Goal: Task Accomplishment & Management: Use online tool/utility

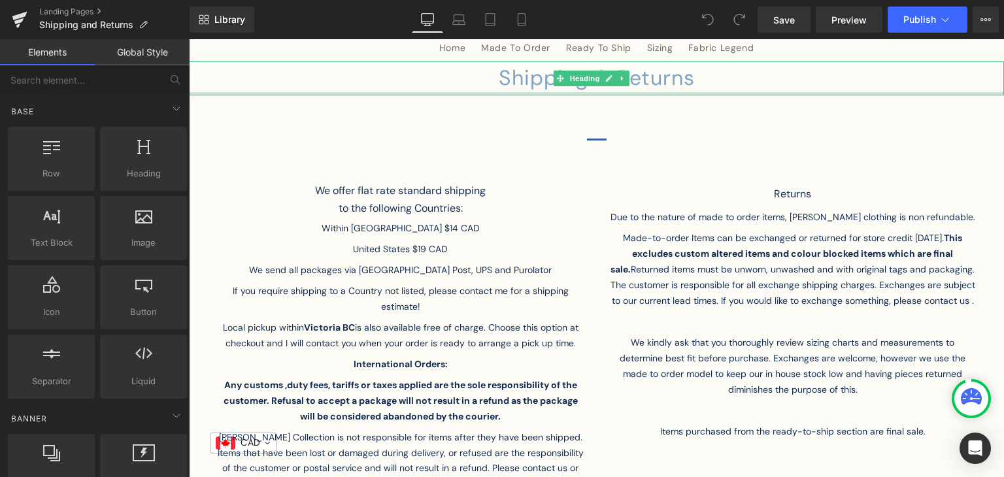
scroll to position [107, 0]
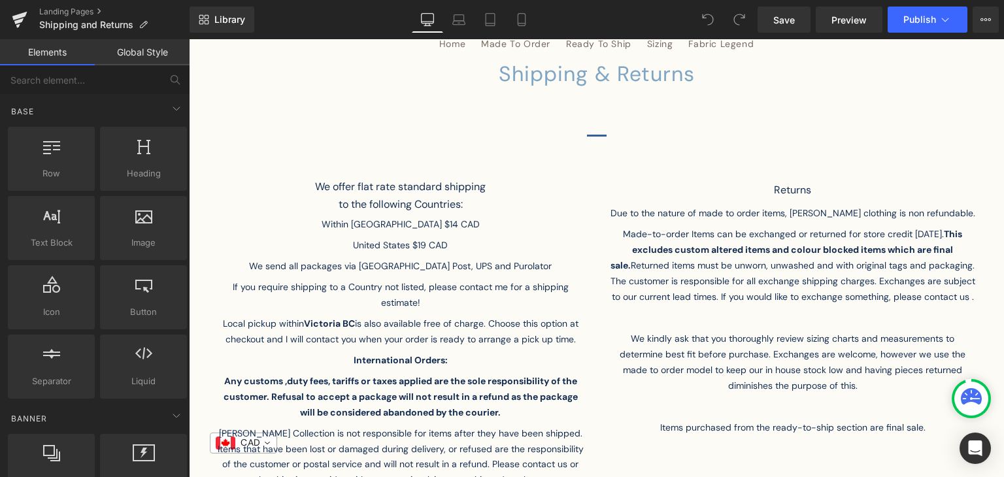
click at [415, 246] on p "United States $19 CAD" at bounding box center [401, 248] width 366 height 21
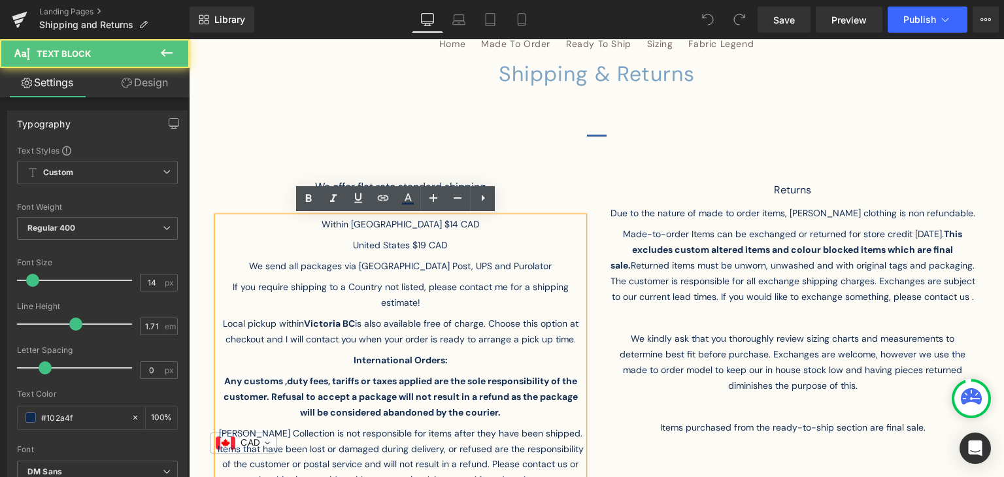
click at [438, 244] on p "United States $19 CAD" at bounding box center [401, 248] width 366 height 21
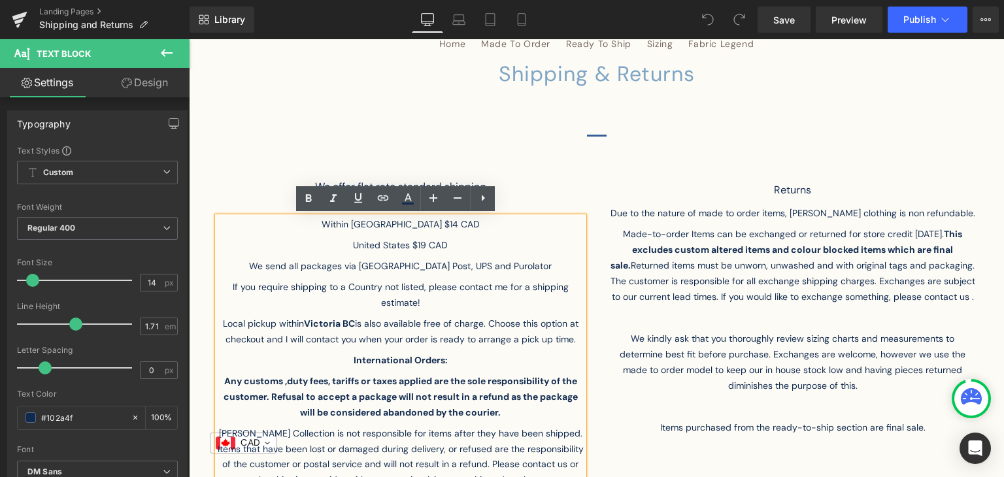
drag, startPoint x: 450, startPoint y: 238, endPoint x: 404, endPoint y: 246, distance: 45.8
click at [404, 246] on p "United States $19 CAD" at bounding box center [401, 248] width 366 height 21
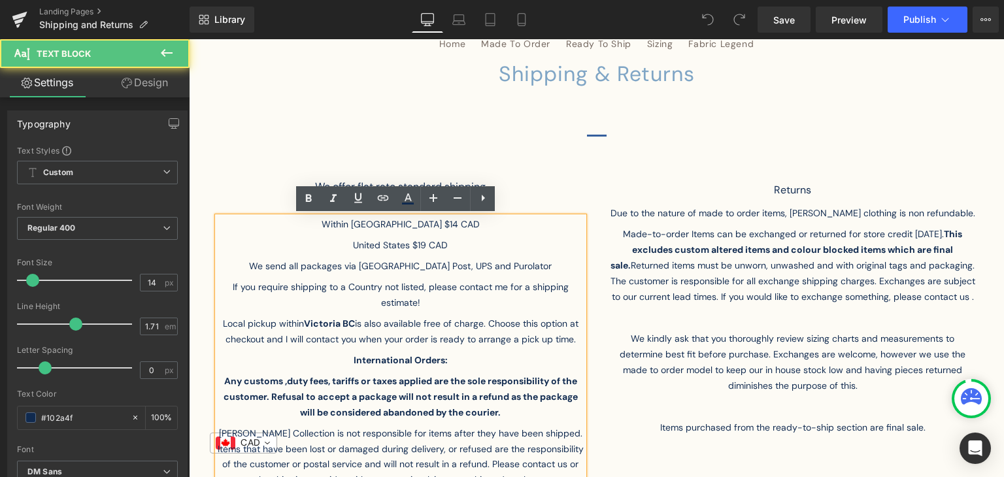
click at [404, 246] on p "United States $19 CAD" at bounding box center [401, 248] width 366 height 21
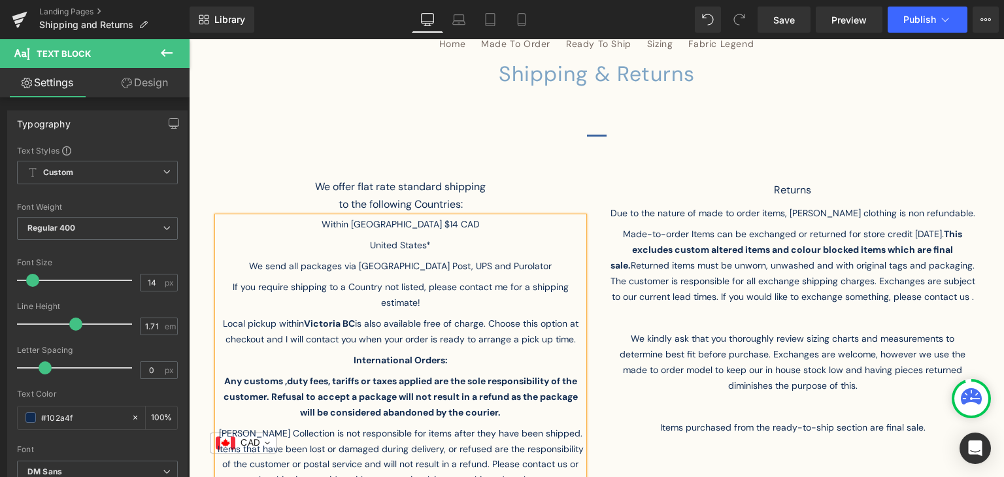
click at [365, 235] on p "Within [GEOGRAPHIC_DATA] $14 CAD" at bounding box center [401, 227] width 366 height 21
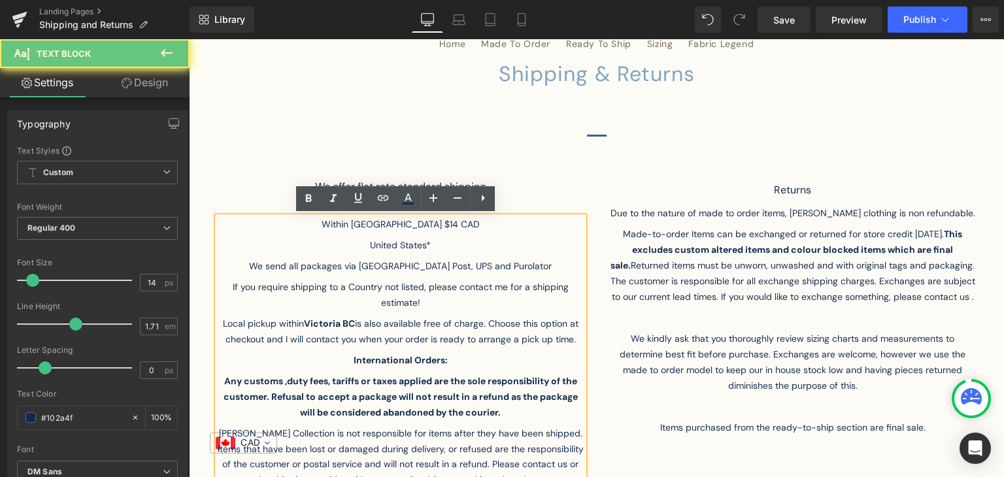
click at [366, 243] on p "United States*" at bounding box center [401, 248] width 366 height 21
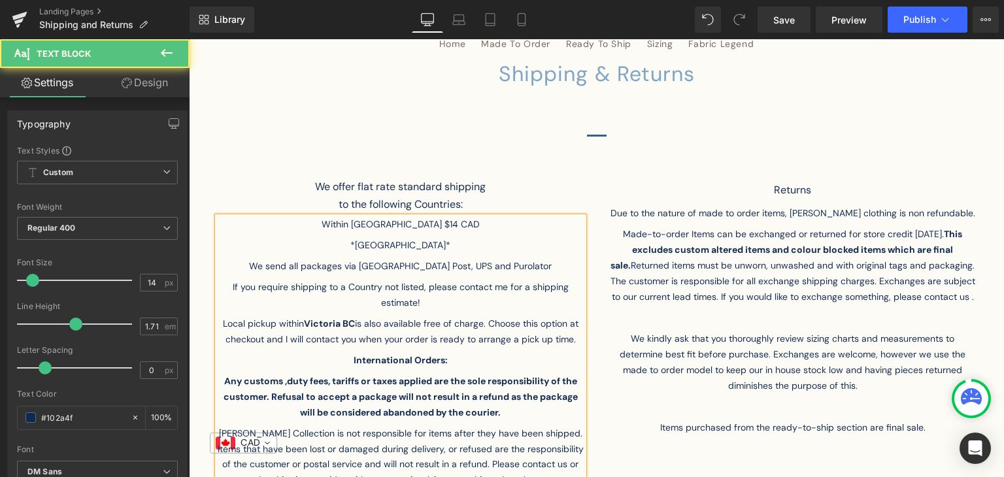
click at [433, 240] on p "*[GEOGRAPHIC_DATA]*" at bounding box center [401, 248] width 366 height 21
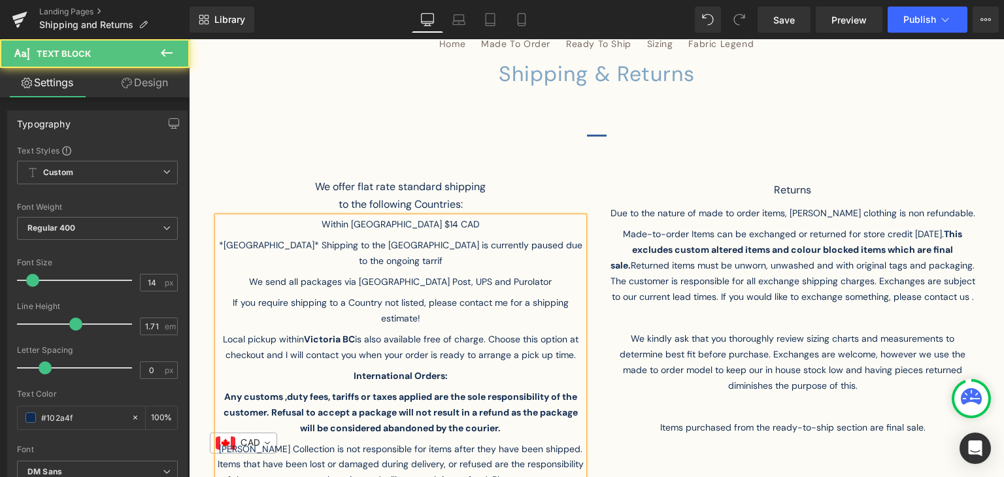
click at [546, 233] on p "Within [GEOGRAPHIC_DATA] $14 CAD" at bounding box center [401, 227] width 366 height 21
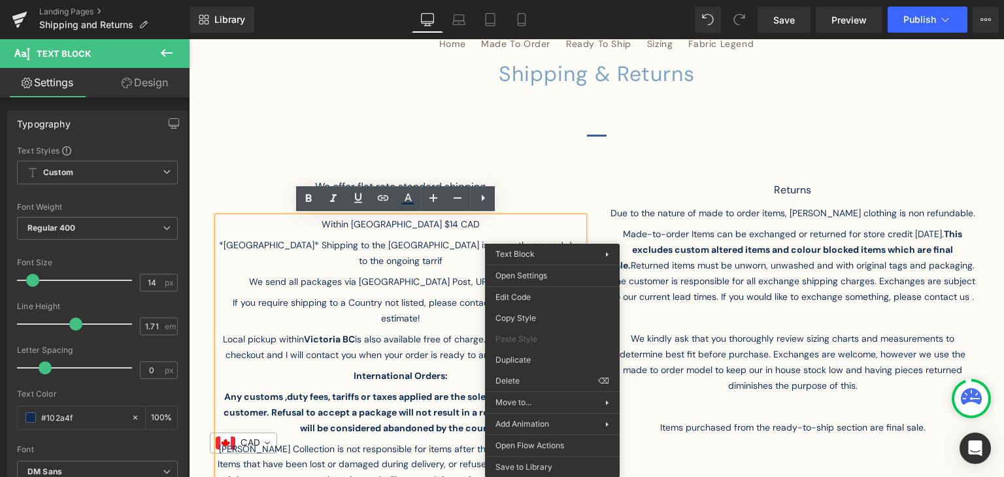
click at [552, 240] on p "*[GEOGRAPHIC_DATA]* Shipping to the [GEOGRAPHIC_DATA] is currently paused due t…" at bounding box center [401, 256] width 366 height 37
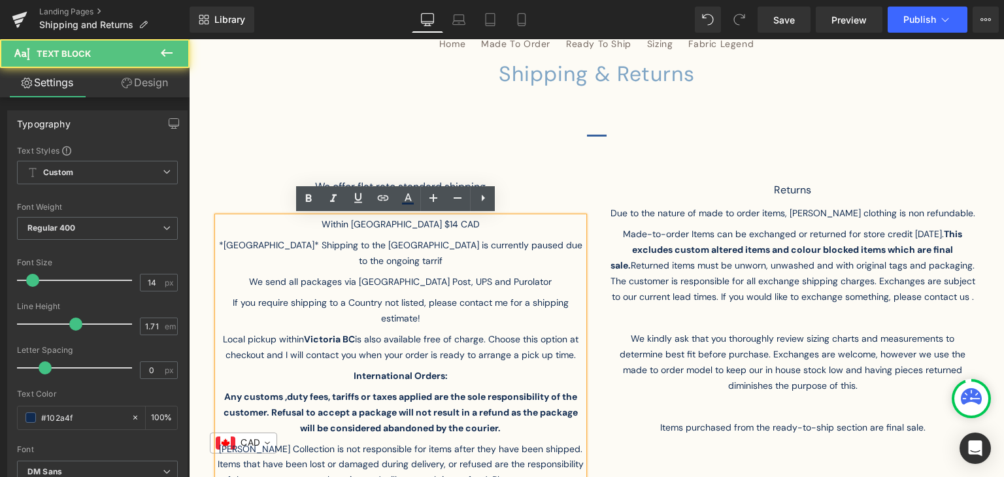
click at [570, 246] on p "*[GEOGRAPHIC_DATA]* Shipping to the [GEOGRAPHIC_DATA] is currently paused due t…" at bounding box center [401, 256] width 366 height 37
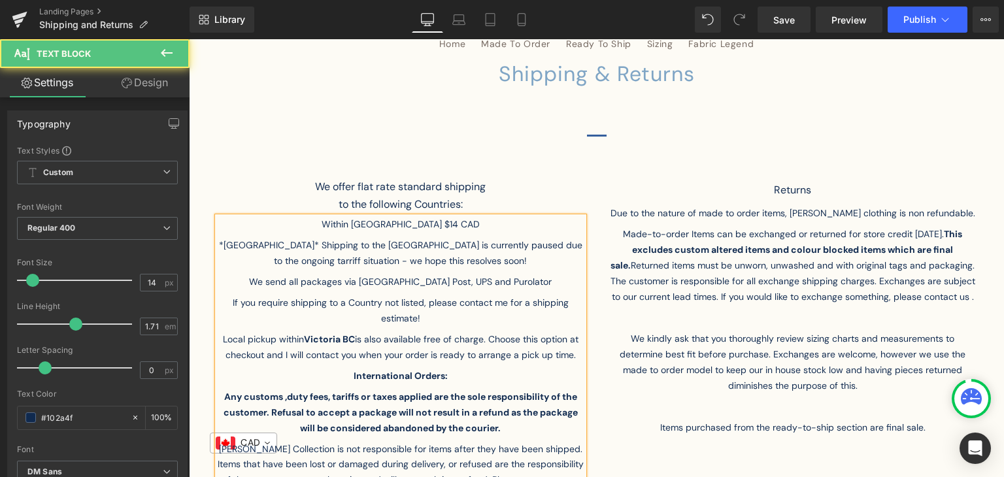
click at [554, 243] on p "*[GEOGRAPHIC_DATA]* Shipping to the [GEOGRAPHIC_DATA] is currently paused due t…" at bounding box center [401, 256] width 366 height 37
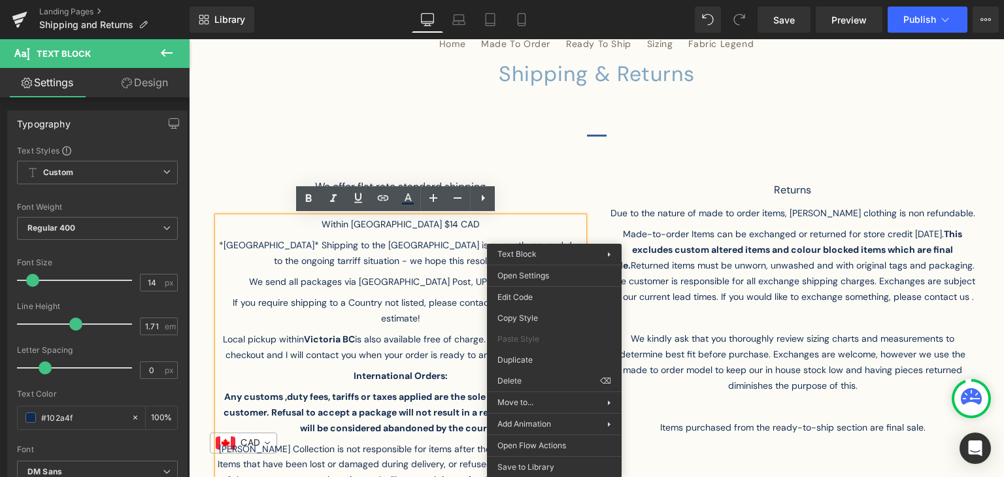
click at [554, 243] on p "*[GEOGRAPHIC_DATA]* Shipping to the [GEOGRAPHIC_DATA] is currently paused due t…" at bounding box center [401, 256] width 366 height 37
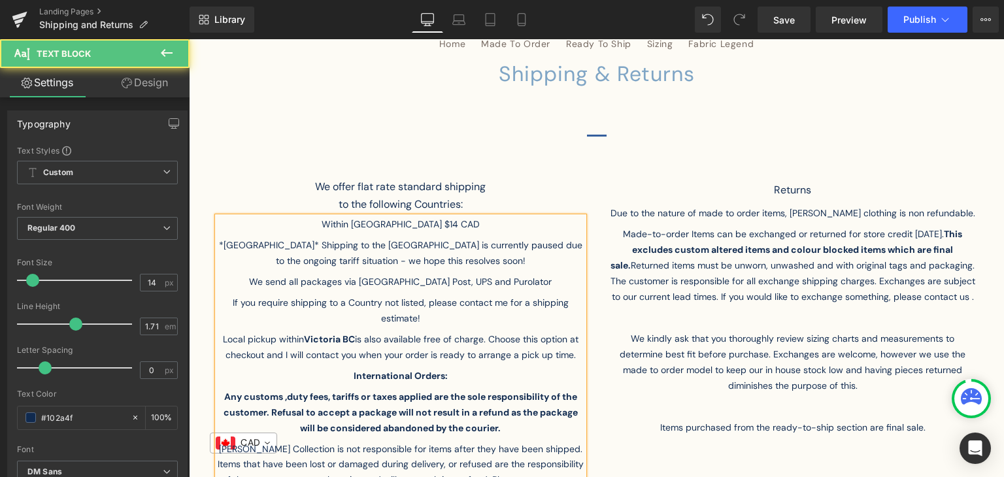
click at [571, 240] on p "*[GEOGRAPHIC_DATA]* Shipping to the [GEOGRAPHIC_DATA] is currently paused due t…" at bounding box center [401, 256] width 366 height 37
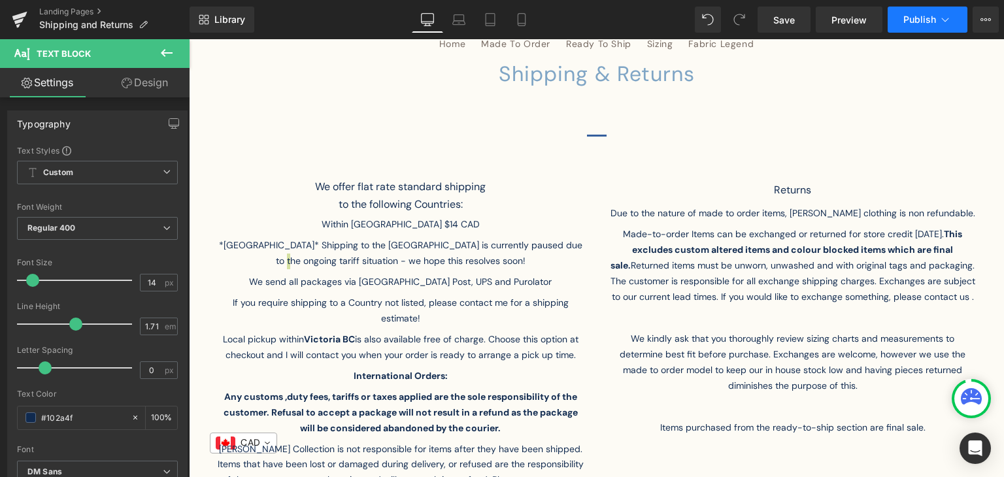
click at [911, 26] on button "Publish" at bounding box center [927, 20] width 80 height 26
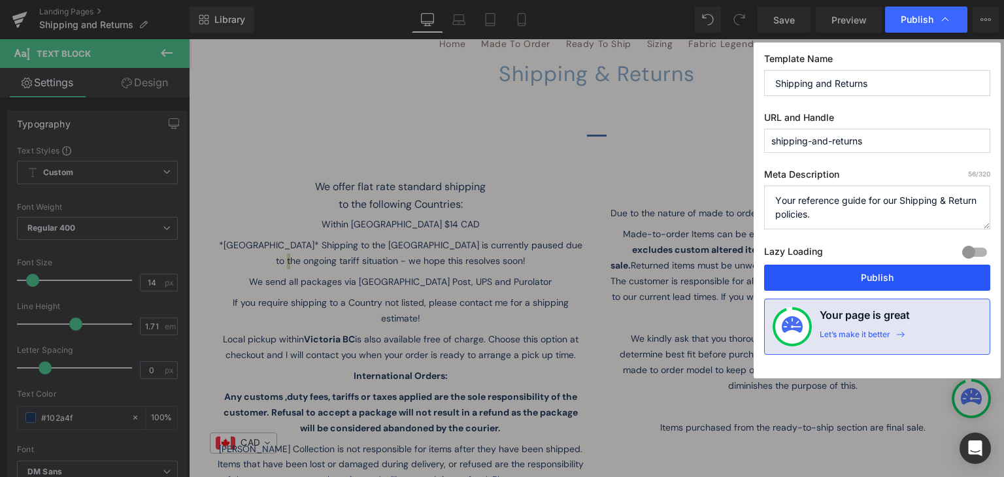
click at [837, 274] on button "Publish" at bounding box center [877, 278] width 226 height 26
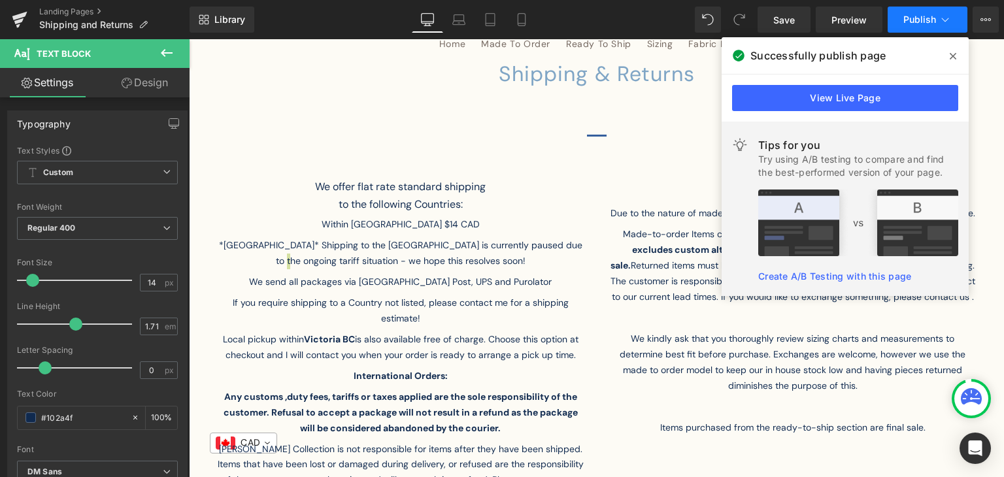
click at [914, 14] on span "Publish" at bounding box center [919, 19] width 33 height 10
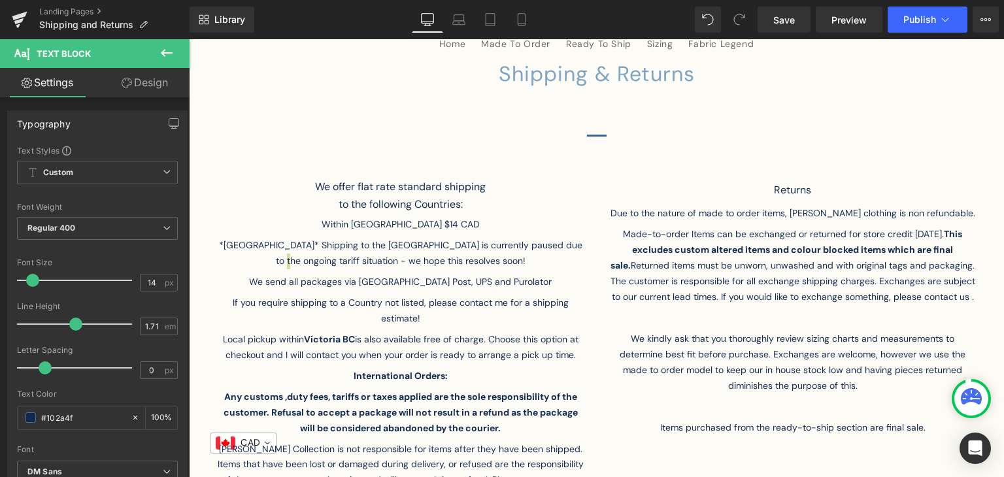
click at [787, 24] on span "Save" at bounding box center [784, 20] width 22 height 14
